Goal: Information Seeking & Learning: Learn about a topic

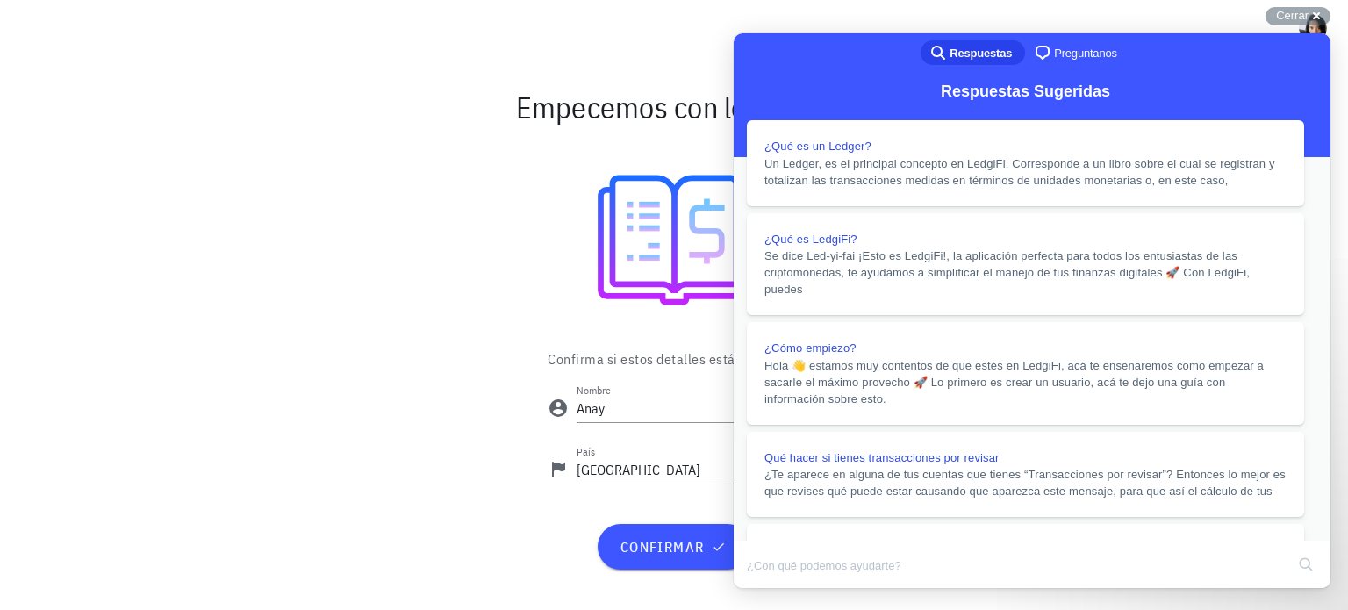
scroll to position [351, 0]
drag, startPoint x: 900, startPoint y: 65, endPoint x: 983, endPoint y: 62, distance: 83.4
drag, startPoint x: 982, startPoint y: 52, endPoint x: 942, endPoint y: 117, distance: 76.5
